Goal: Task Accomplishment & Management: Manage account settings

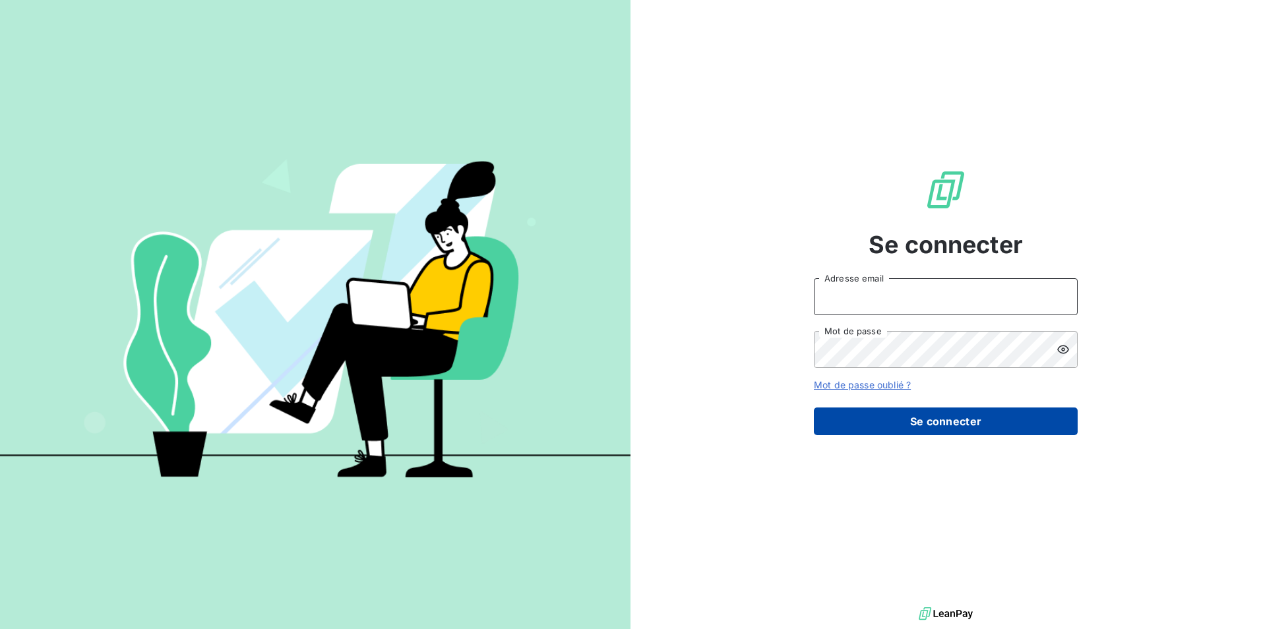
type input "[EMAIL_ADDRESS][DOMAIN_NAME]"
drag, startPoint x: 889, startPoint y: 429, endPoint x: 884, endPoint y: 434, distance: 7.5
click at [889, 428] on button "Se connecter" at bounding box center [946, 422] width 264 height 28
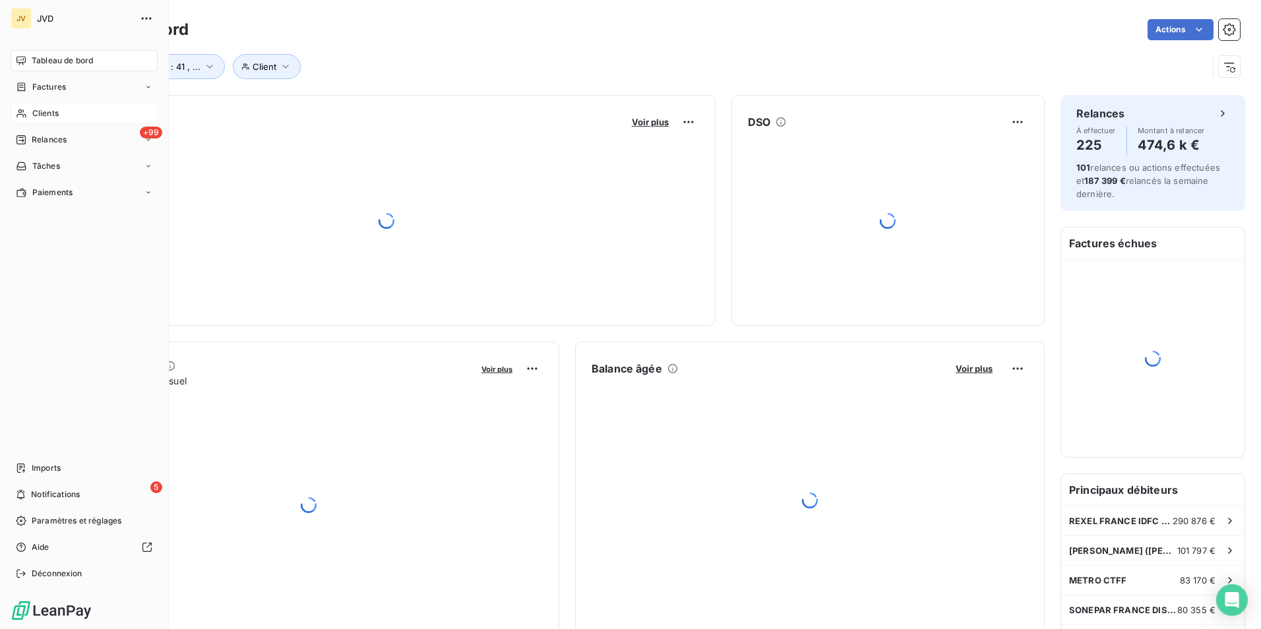
click at [57, 104] on div "Clients" at bounding box center [84, 113] width 147 height 21
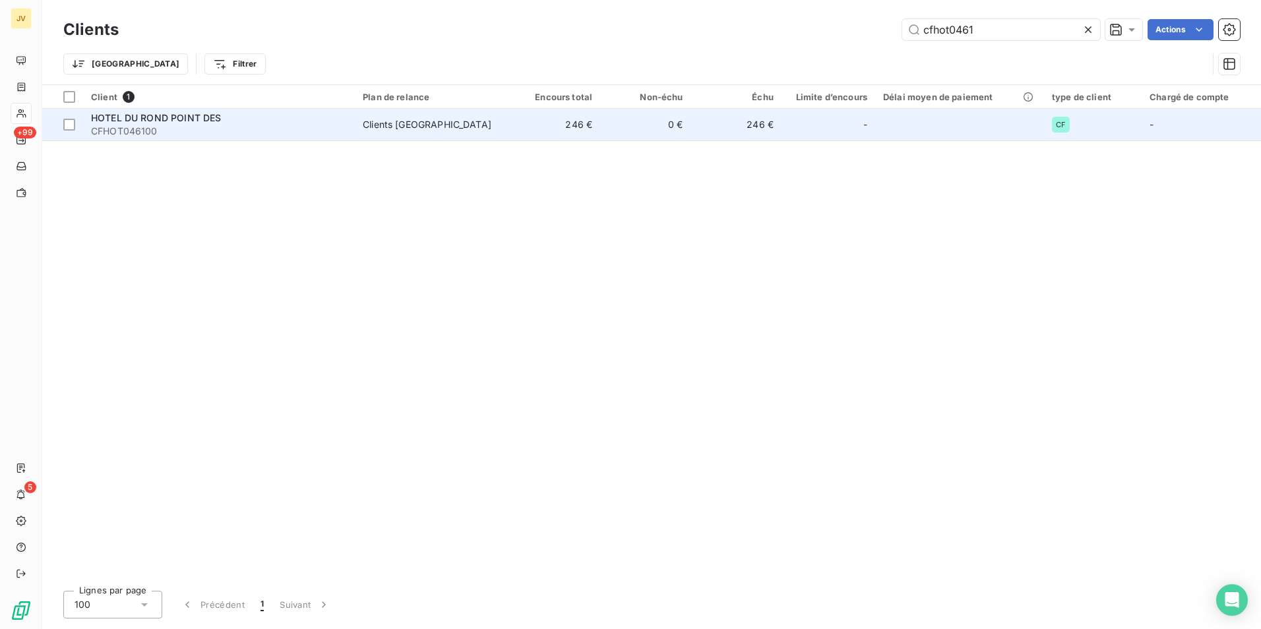
type input "cfhot0461"
click at [185, 127] on span "CFHOT046100" at bounding box center [219, 131] width 256 height 13
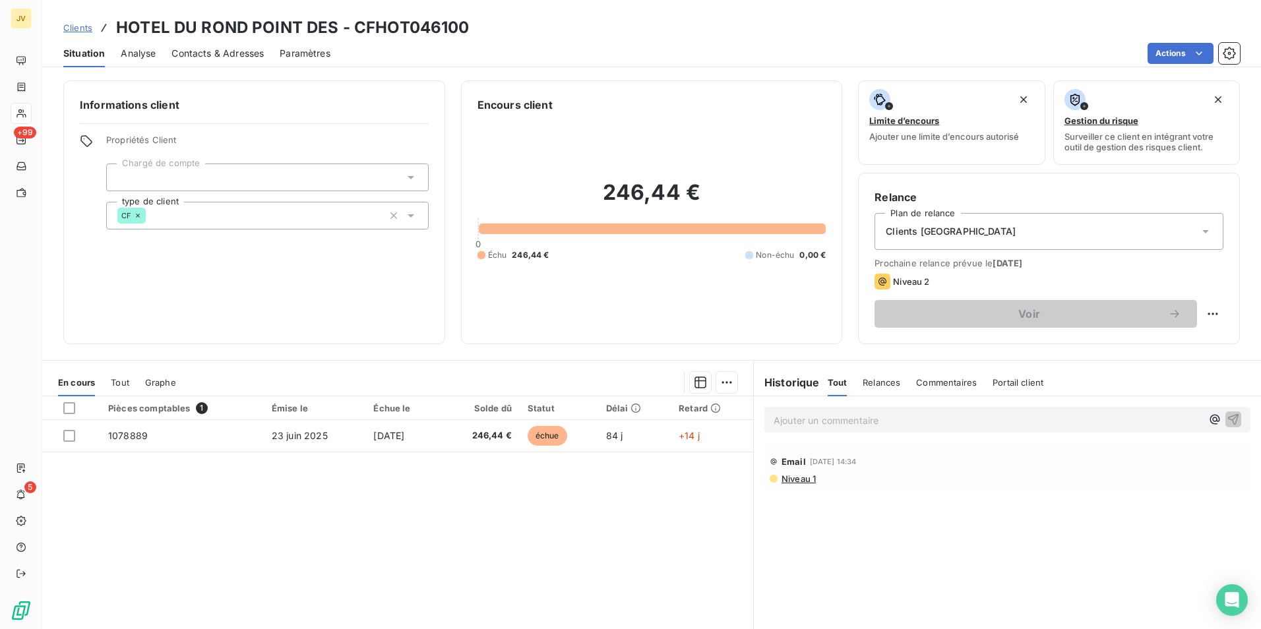
click at [231, 55] on span "Contacts & Adresses" at bounding box center [217, 53] width 92 height 13
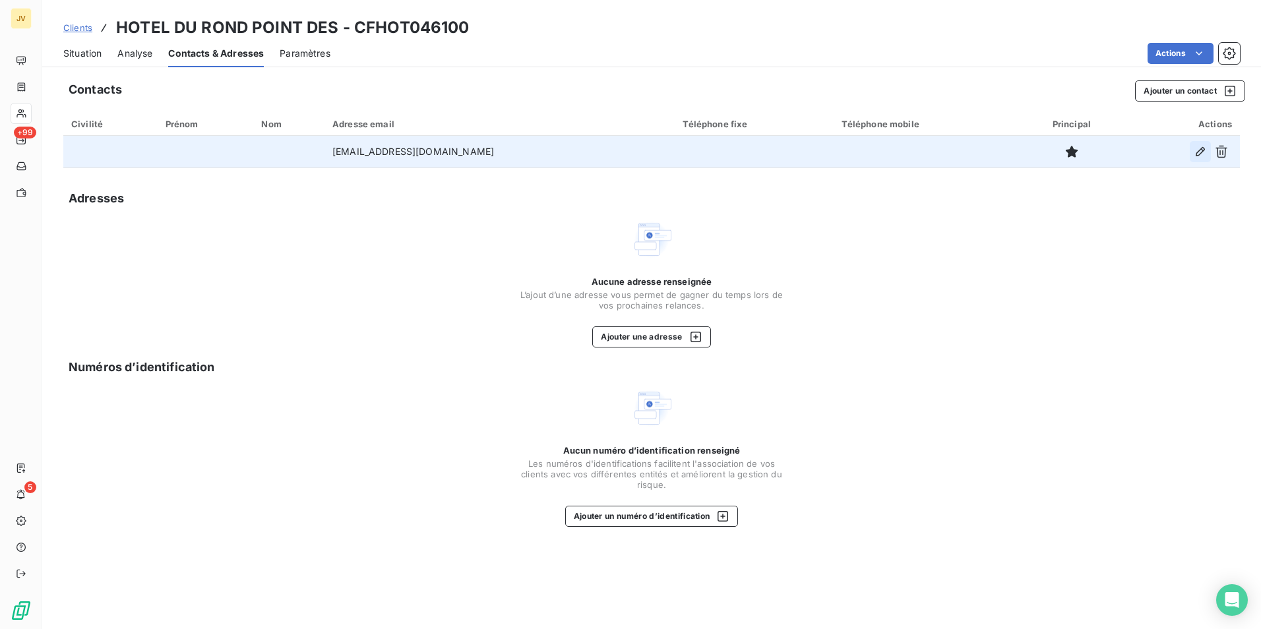
click at [1201, 154] on icon "button" at bounding box center [1200, 151] width 13 height 13
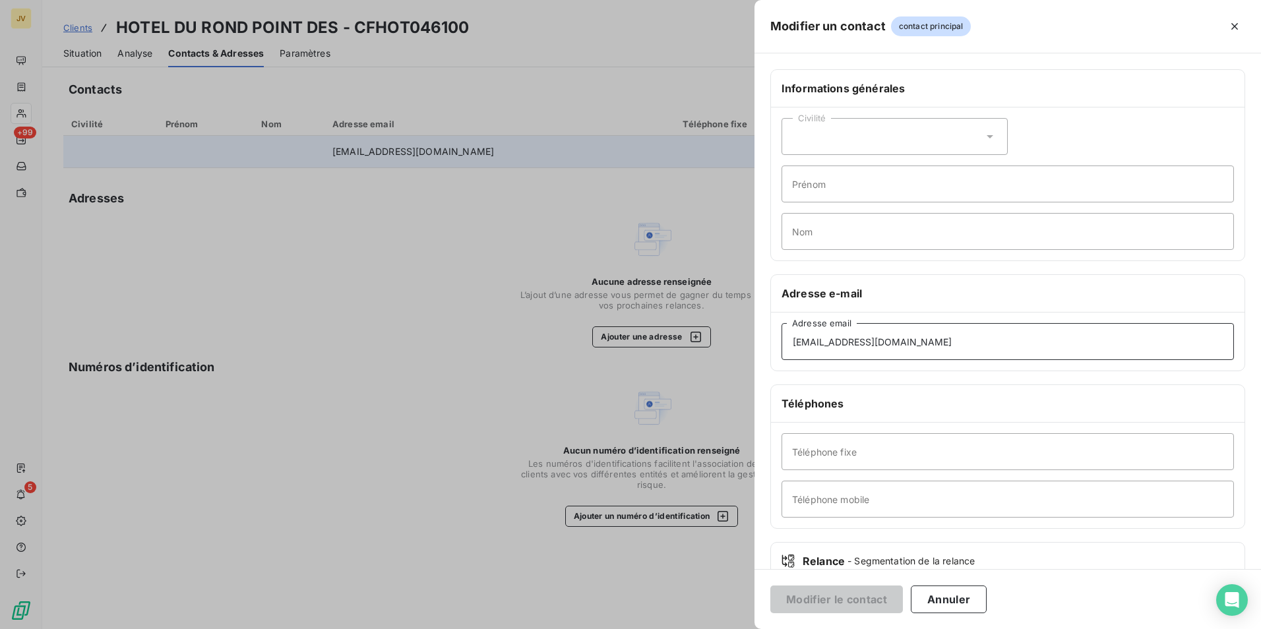
drag, startPoint x: 944, startPoint y: 339, endPoint x: 272, endPoint y: 381, distance: 673.3
click at [543, 628] on div "Modifier un contact contact principal Informations générales Civilité Prénom No…" at bounding box center [630, 629] width 1261 height 0
paste input "[EMAIL_ADDRESS][DOMAIN_NAME]"
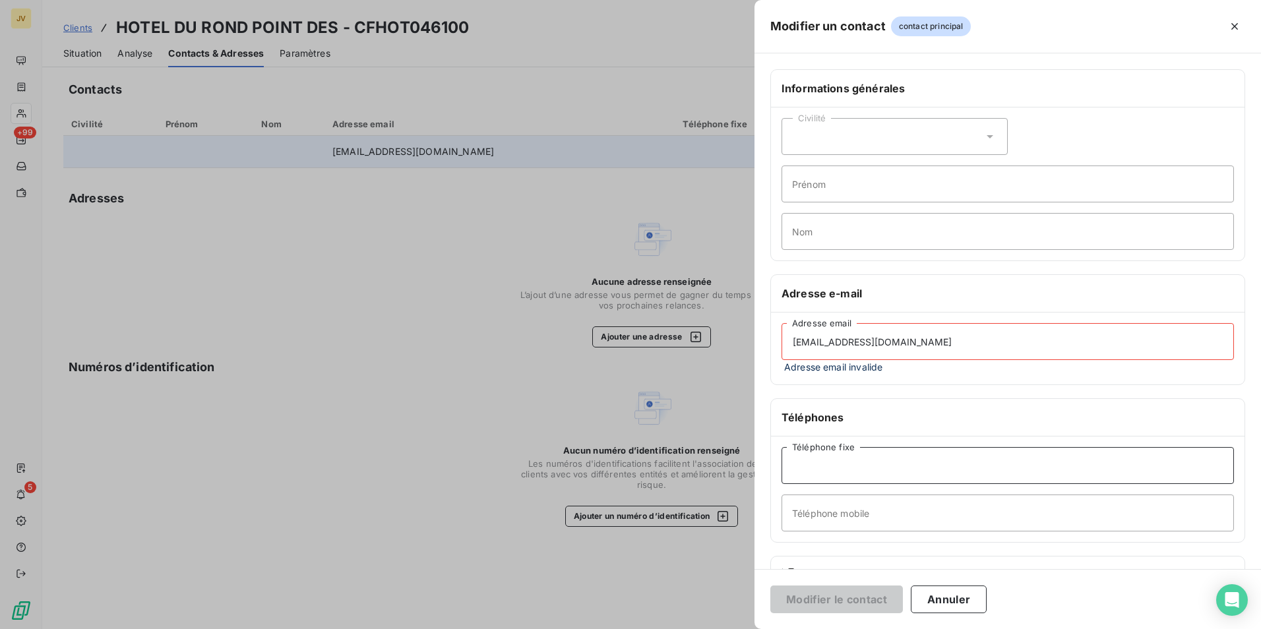
click at [861, 465] on input "Téléphone fixe" at bounding box center [1007, 465] width 452 height 37
click at [1147, 386] on div "Informations générales Civilité Prénom Nom Adresse e-mail [EMAIL_ADDRESS][DOMAI…" at bounding box center [1007, 368] width 506 height 599
click at [959, 347] on input "[EMAIL_ADDRESS][DOMAIN_NAME]" at bounding box center [1007, 341] width 452 height 37
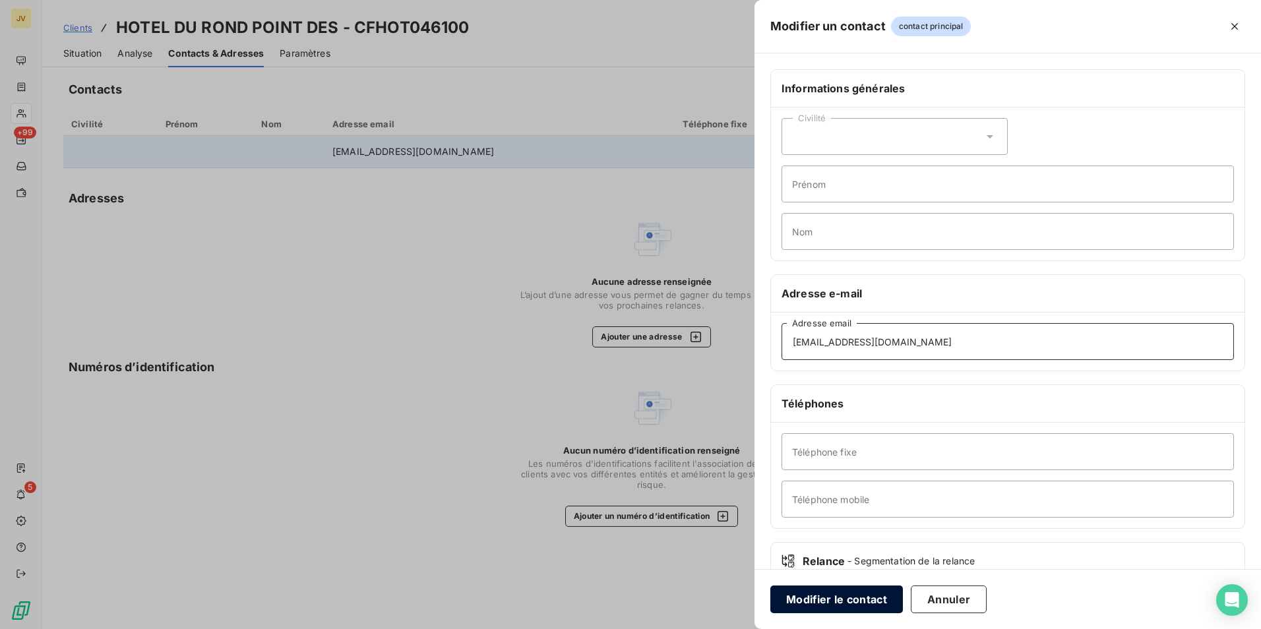
type input "[EMAIL_ADDRESS][DOMAIN_NAME]"
click at [850, 599] on button "Modifier le contact" at bounding box center [836, 600] width 133 height 28
